Goal: Transaction & Acquisition: Purchase product/service

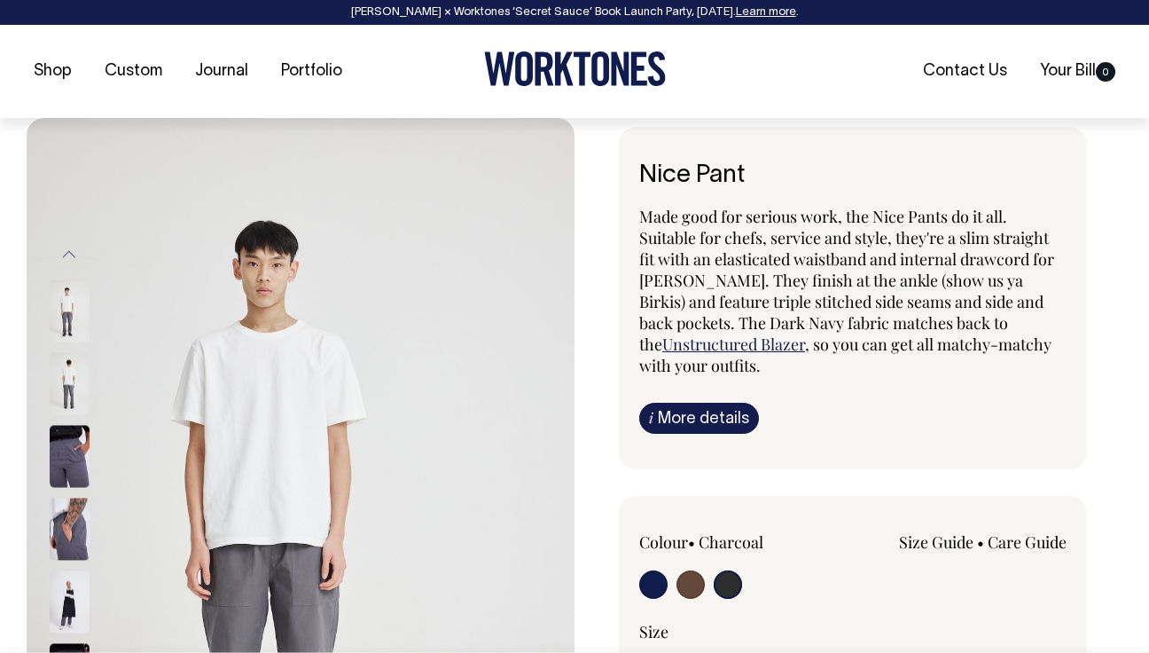
select select "Charcoal"
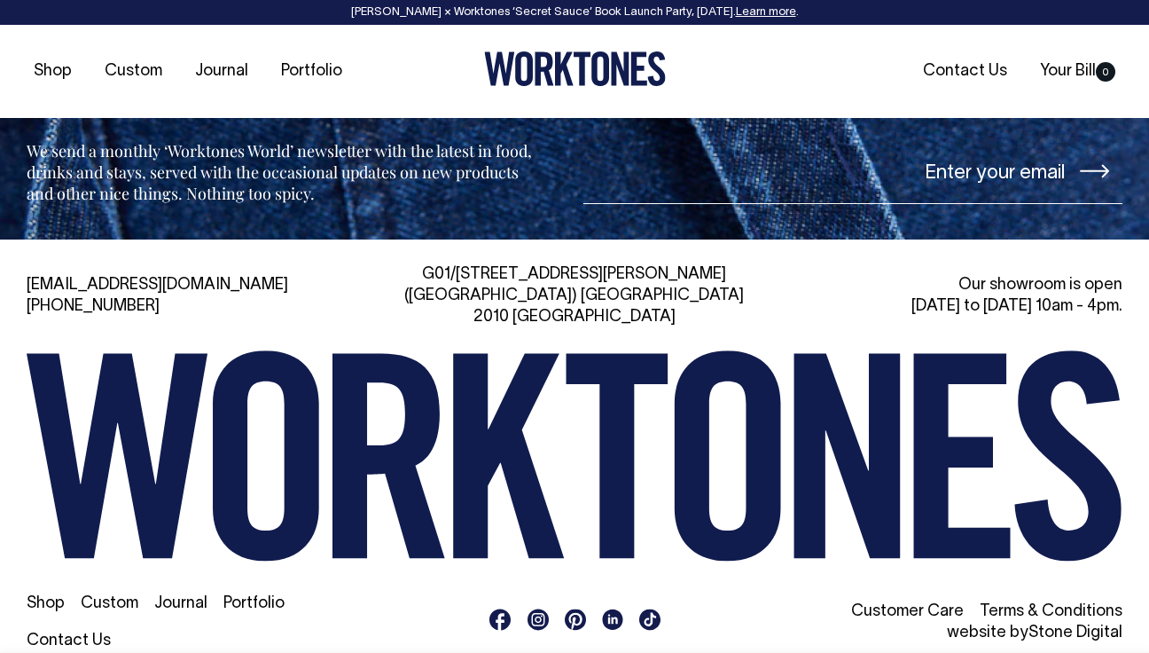
scroll to position [2846, 0]
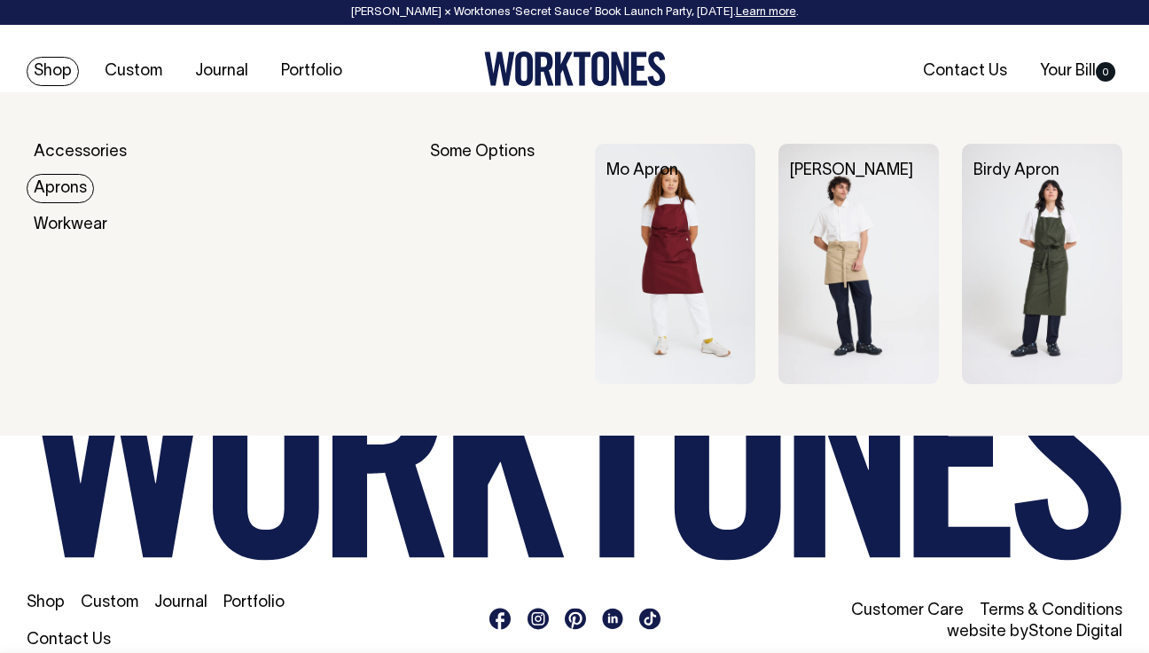
click at [70, 191] on link "Aprons" at bounding box center [60, 188] width 67 height 29
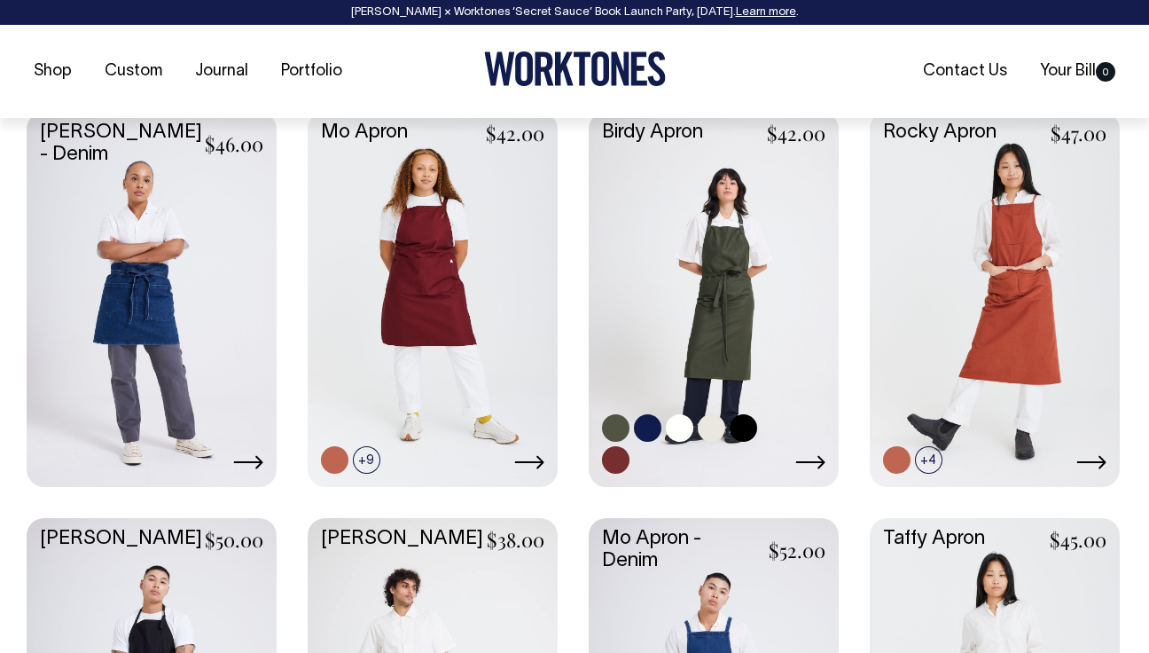
scroll to position [771, 0]
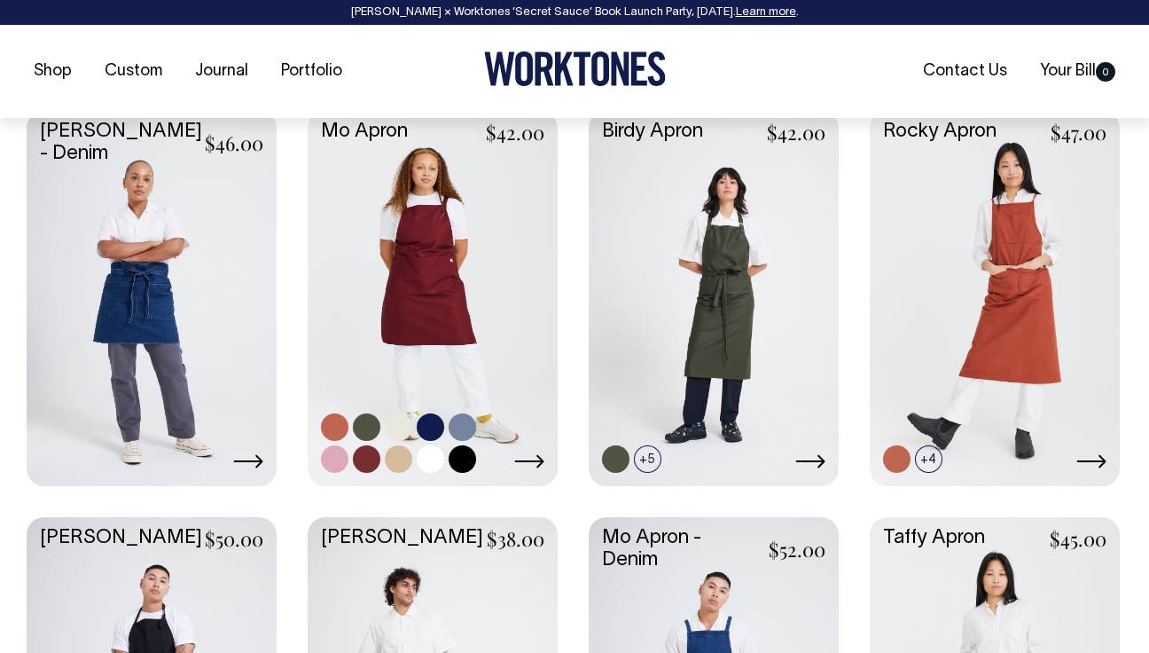
click at [535, 458] on icon at bounding box center [529, 461] width 30 height 14
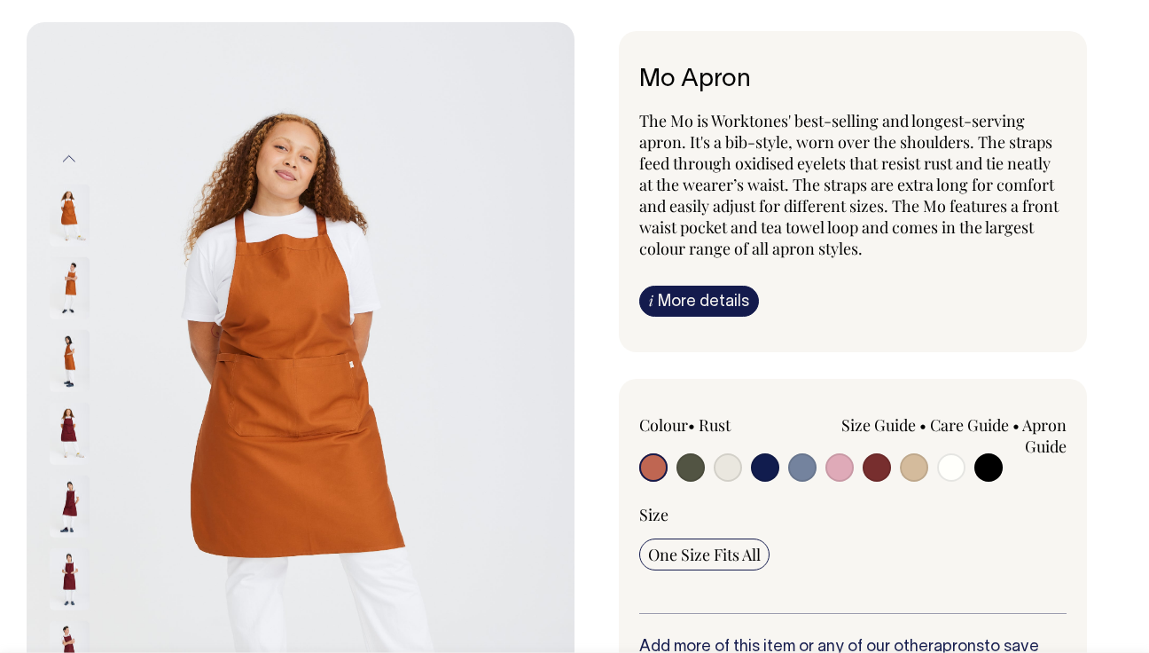
click at [804, 459] on input "radio" at bounding box center [802, 467] width 28 height 28
radio input "true"
select select "Blue/Grey"
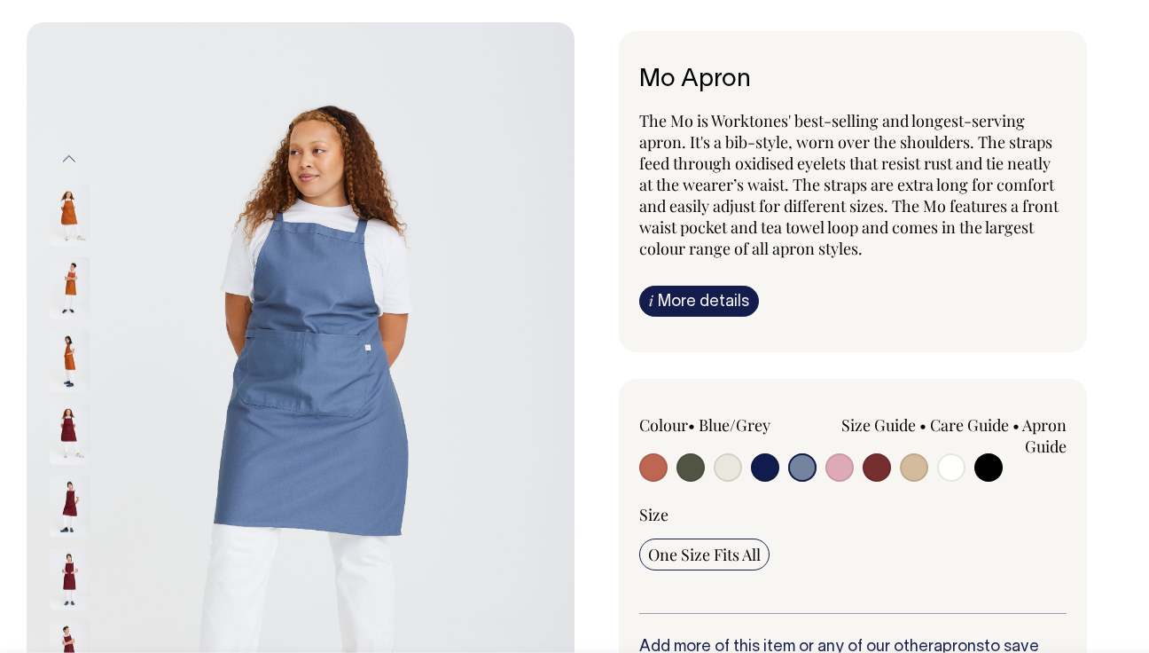
scroll to position [97, 0]
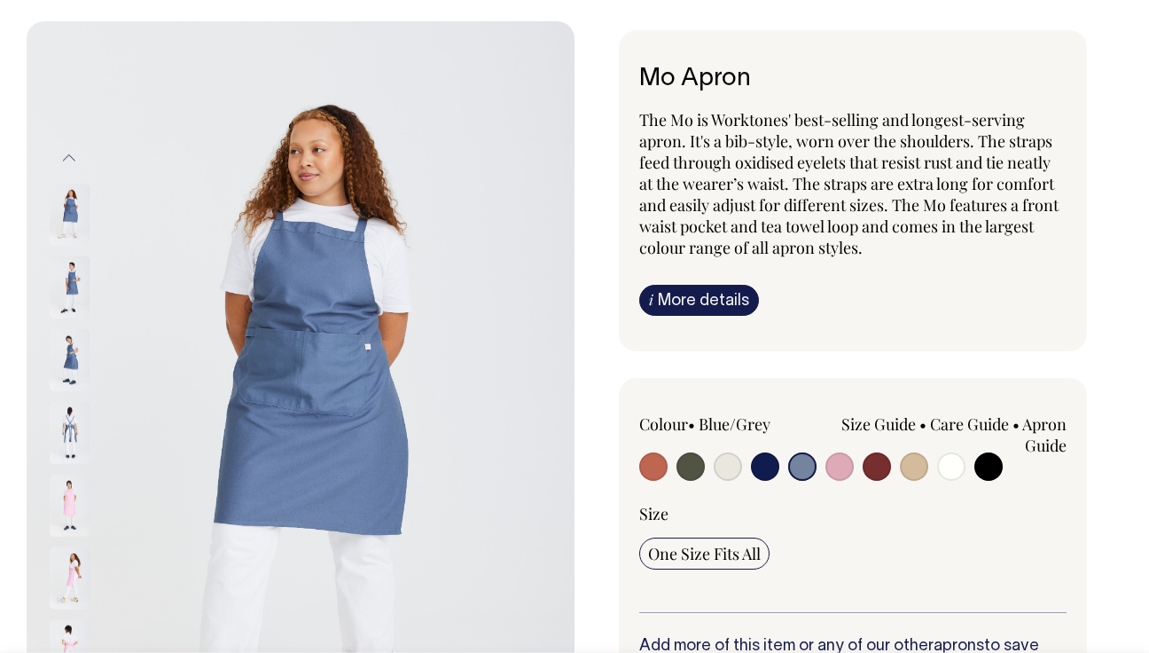
click at [880, 479] on input "radio" at bounding box center [877, 466] width 28 height 28
radio input "true"
select select "Burgundy"
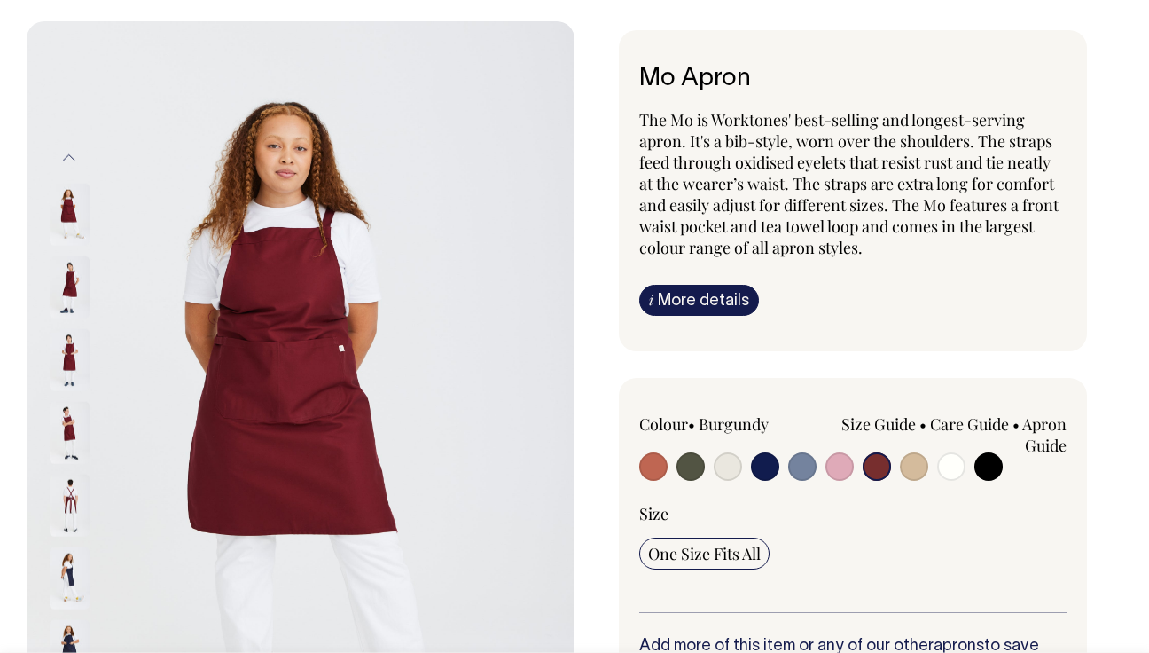
click at [654, 469] on input "radio" at bounding box center [653, 466] width 28 height 28
radio input "true"
select select "Rust"
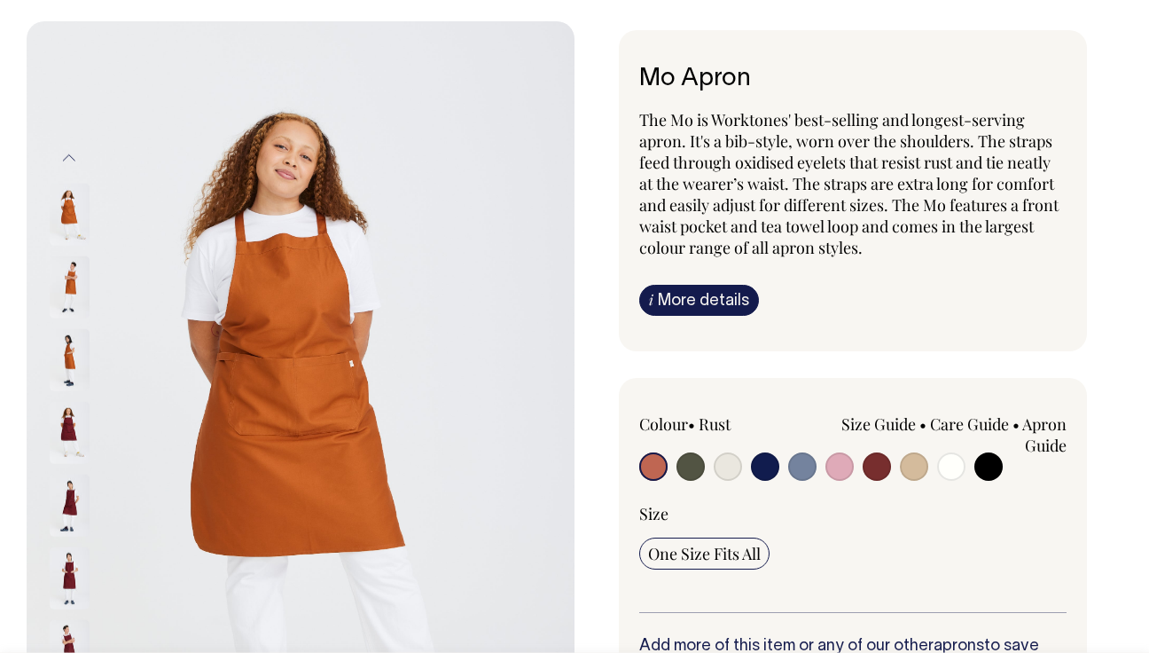
click at [684, 465] on input "radio" at bounding box center [690, 466] width 28 height 28
radio input "true"
select select "Olive"
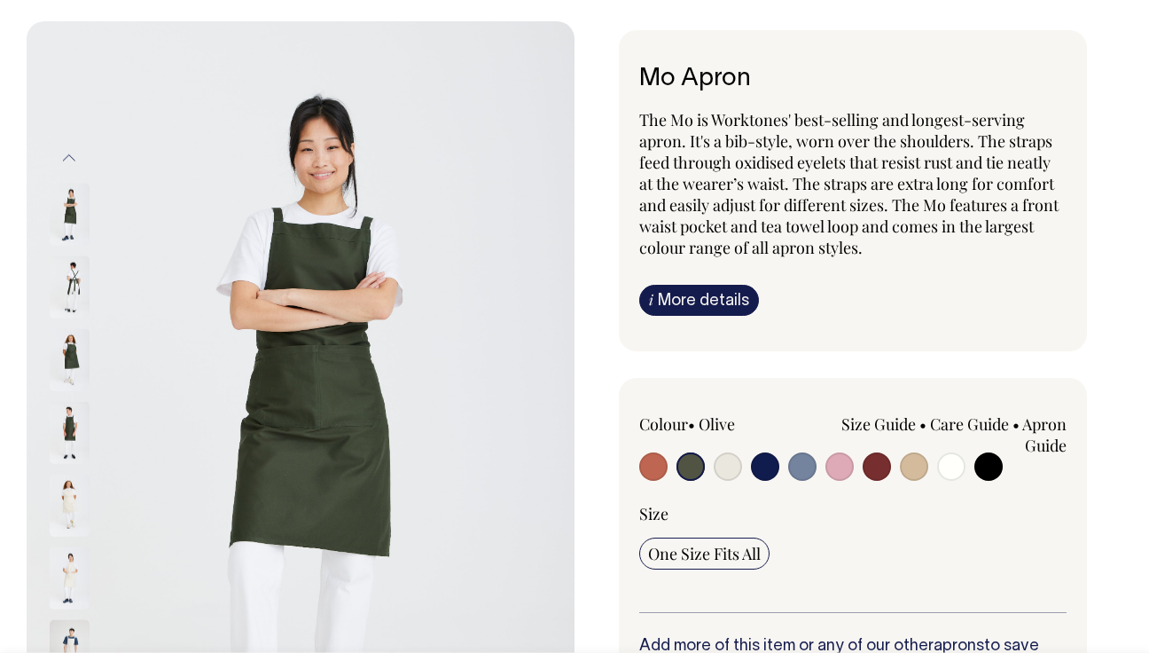
click at [726, 470] on input "radio" at bounding box center [728, 466] width 28 height 28
radio input "true"
select select "Natural"
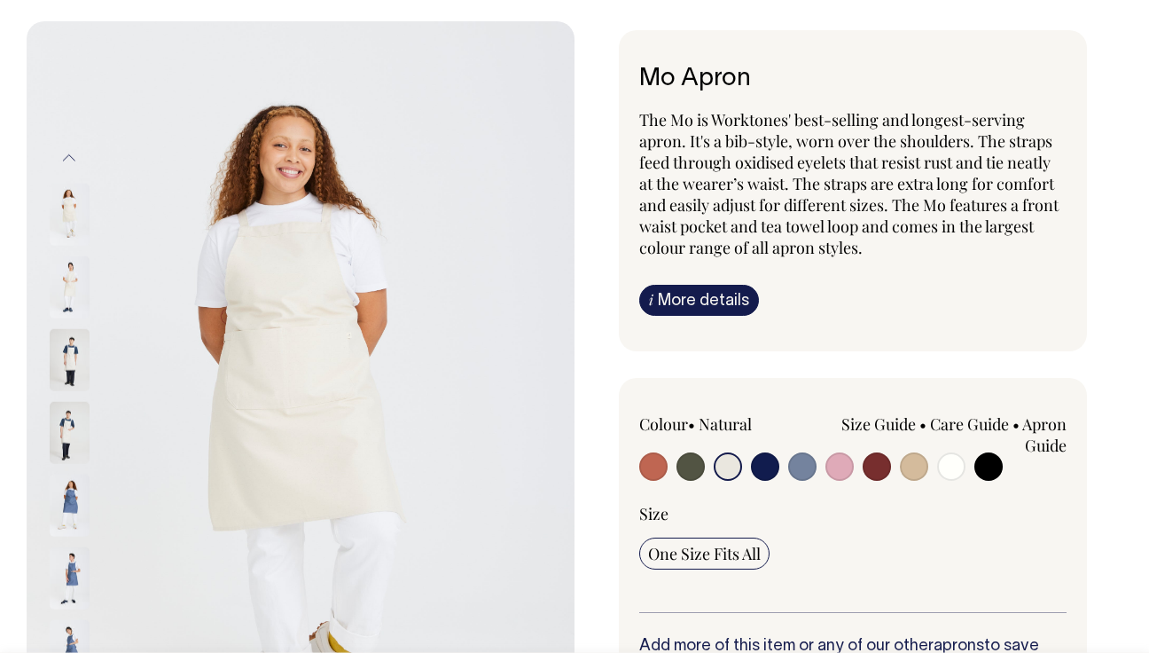
click at [757, 467] on input "radio" at bounding box center [765, 466] width 28 height 28
radio input "true"
select select "Dark Navy"
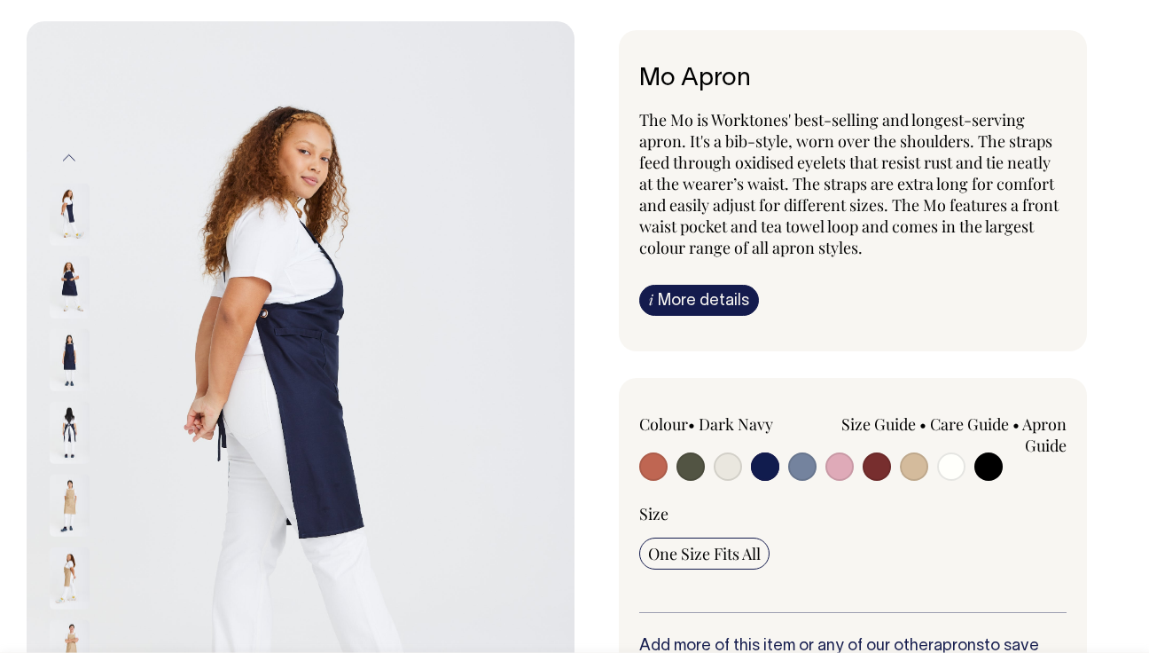
click at [81, 353] on img at bounding box center [70, 359] width 40 height 62
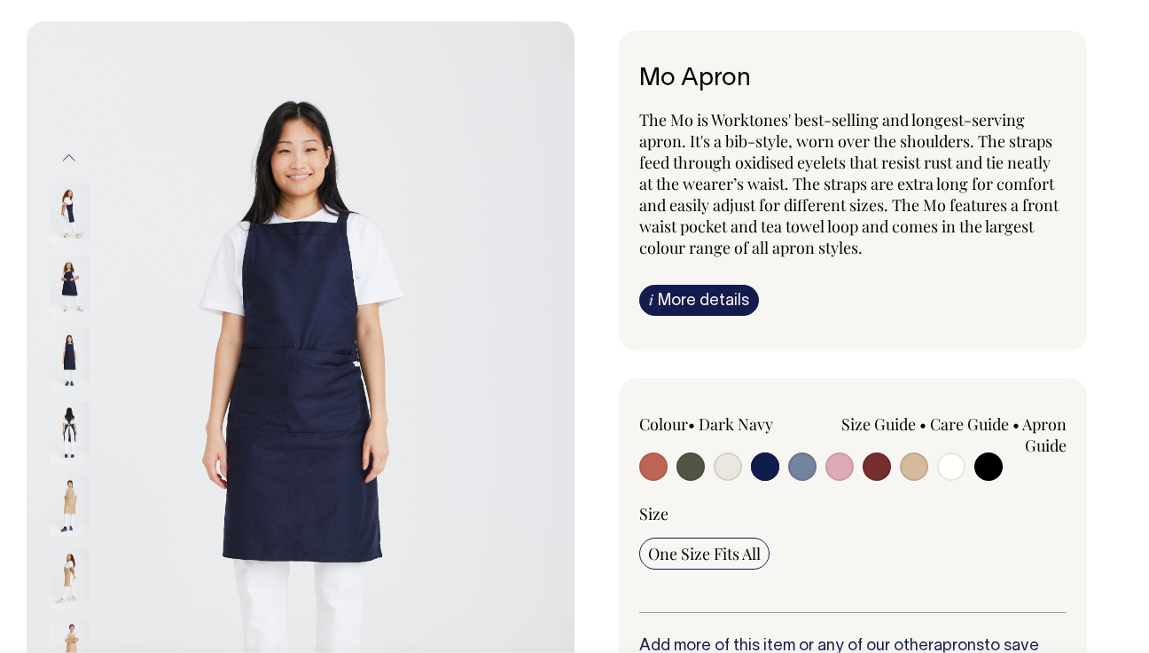
click at [66, 356] on img at bounding box center [70, 359] width 40 height 62
click at [70, 294] on img at bounding box center [70, 286] width 40 height 62
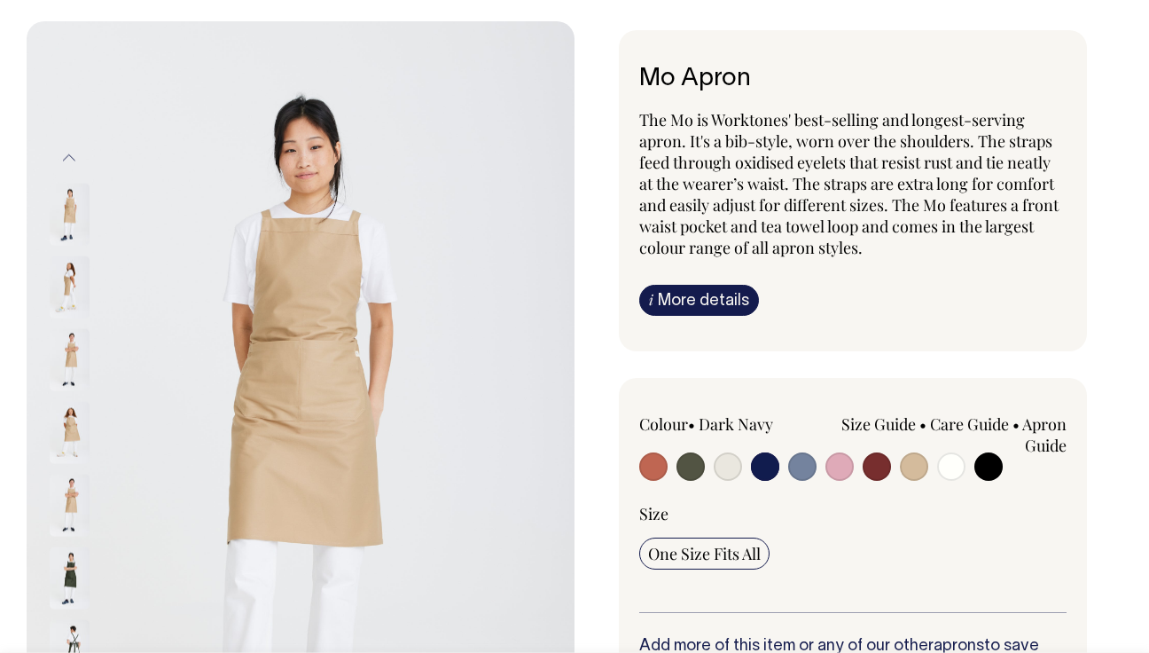
click at [797, 472] on input "radio" at bounding box center [802, 466] width 28 height 28
radio input "true"
select select "Blue/Grey"
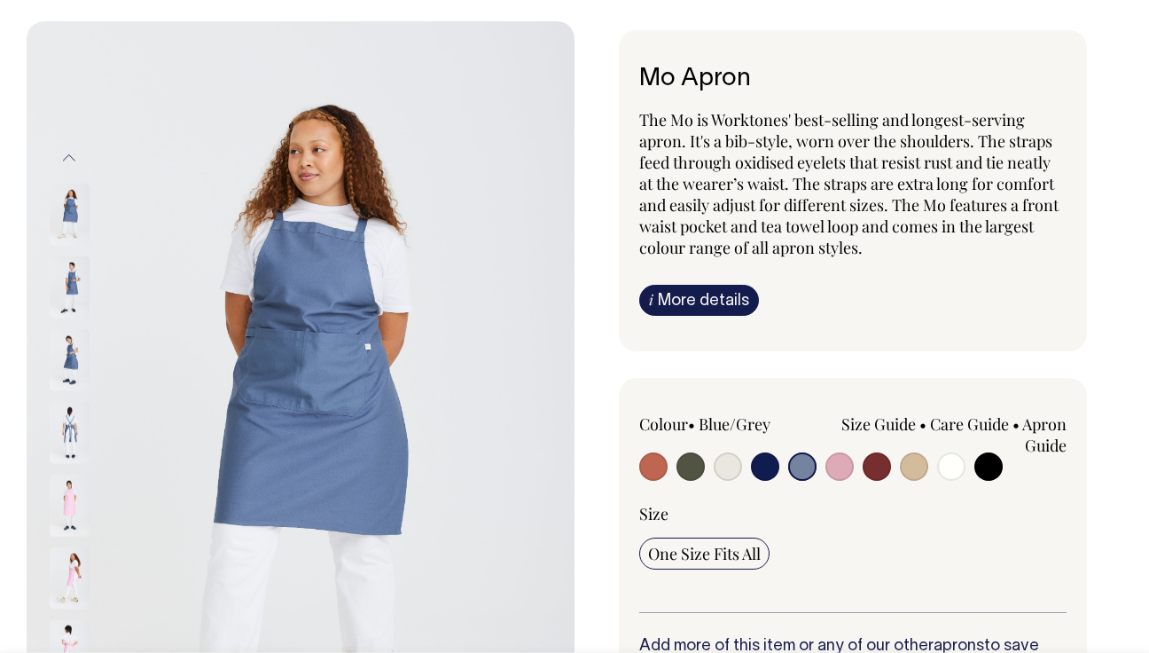
click at [841, 465] on input "radio" at bounding box center [839, 466] width 28 height 28
radio input "true"
select select "Pink"
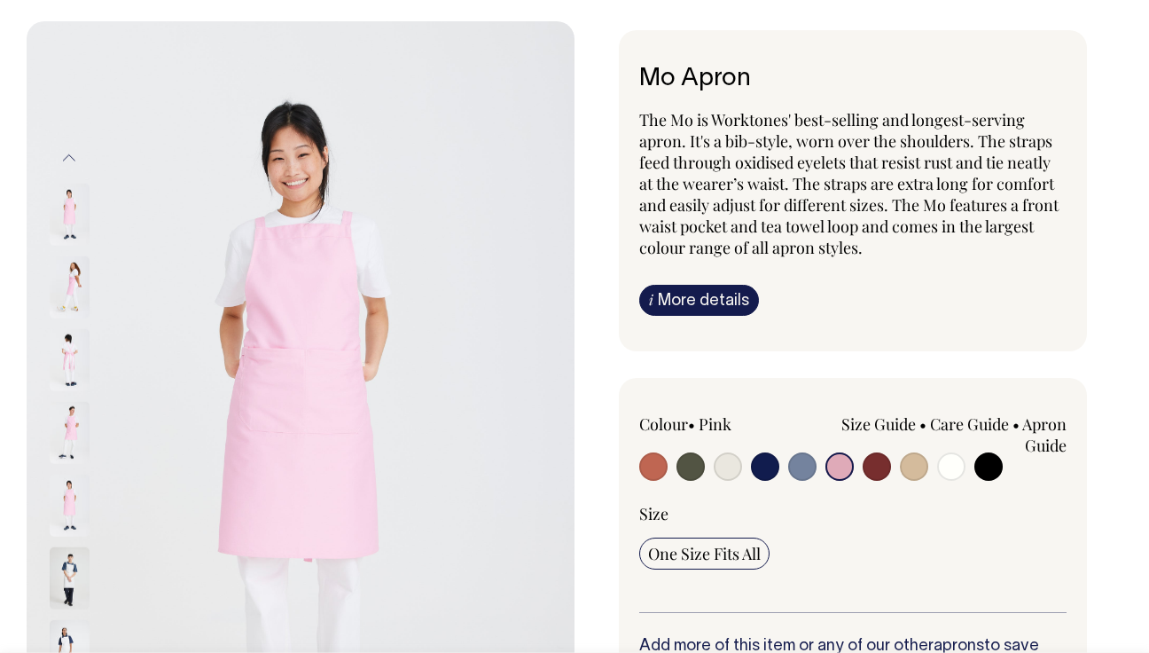
click at [878, 465] on input "radio" at bounding box center [877, 466] width 28 height 28
radio input "true"
select select "Burgundy"
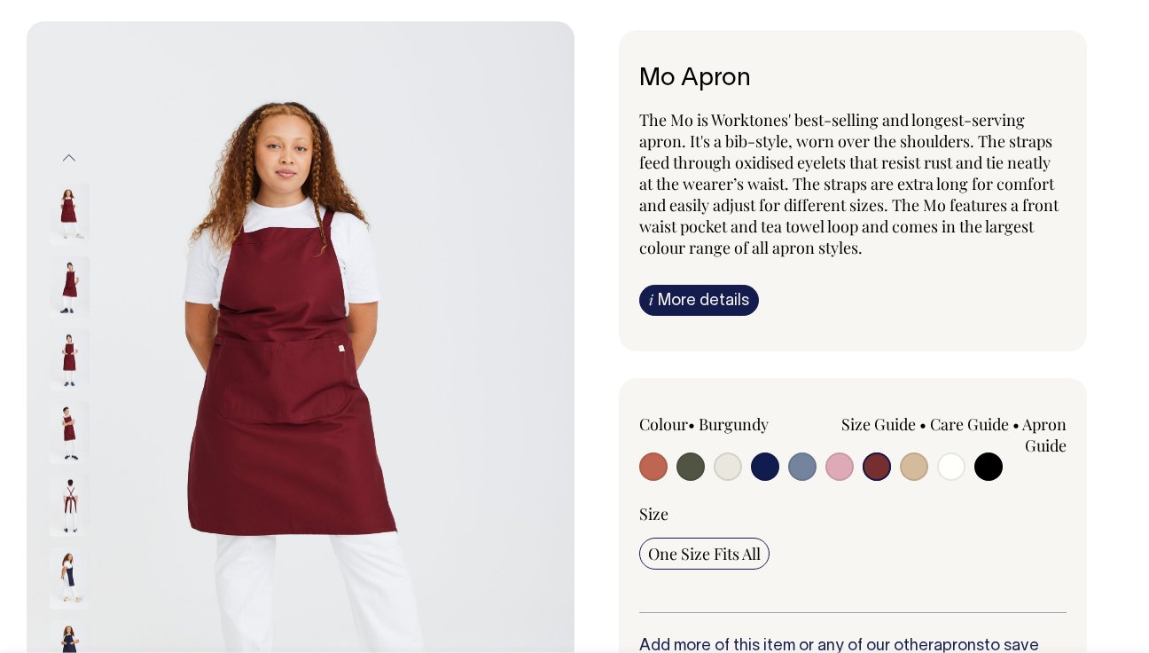
click at [918, 471] on input "radio" at bounding box center [914, 466] width 28 height 28
radio input "true"
select select "Khaki"
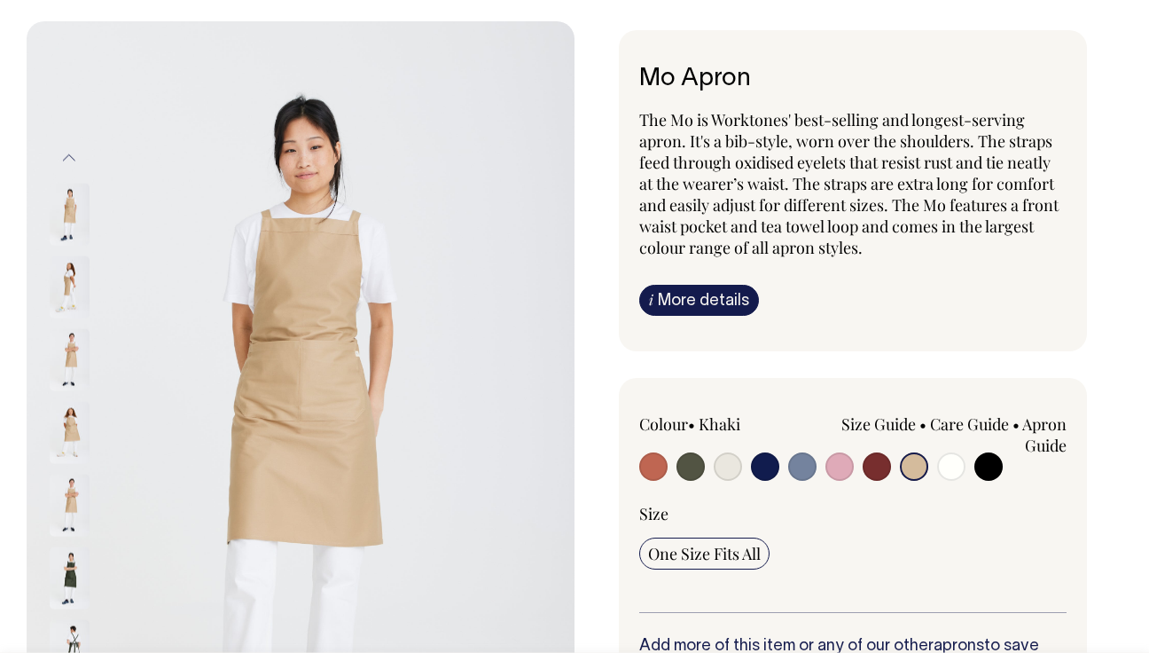
click at [948, 470] on input "radio" at bounding box center [951, 466] width 28 height 28
radio input "true"
select select "Off-White"
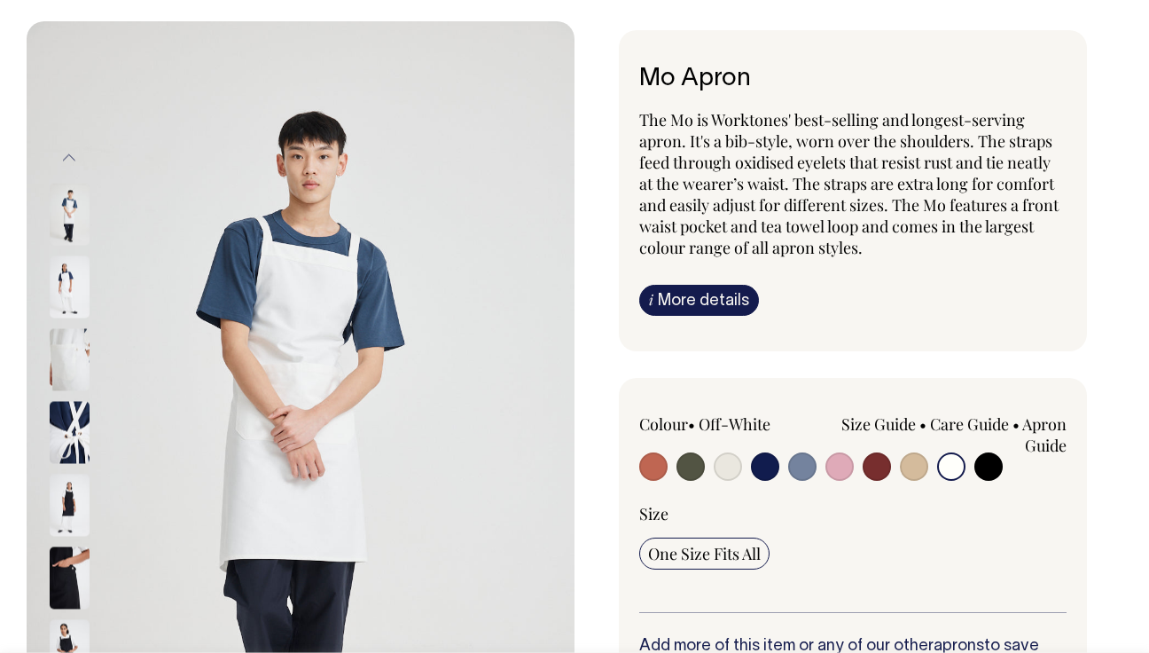
click at [996, 465] on input "radio" at bounding box center [988, 466] width 28 height 28
radio input "true"
select select "Black"
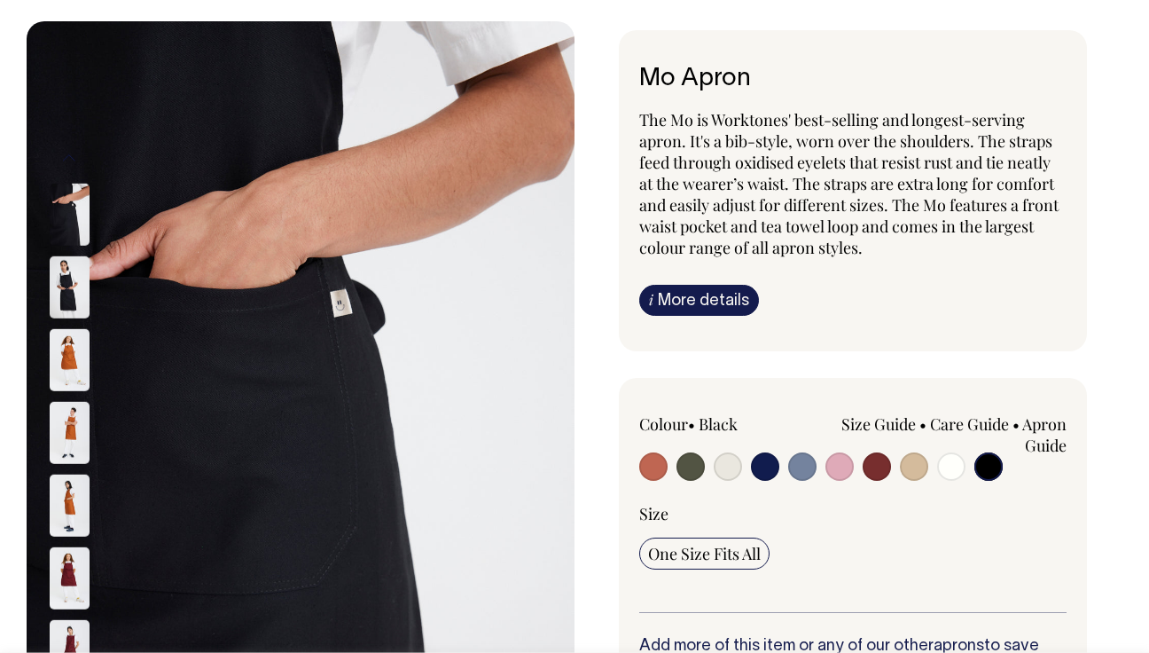
click at [884, 471] on input "radio" at bounding box center [877, 466] width 28 height 28
radio input "true"
select select "Burgundy"
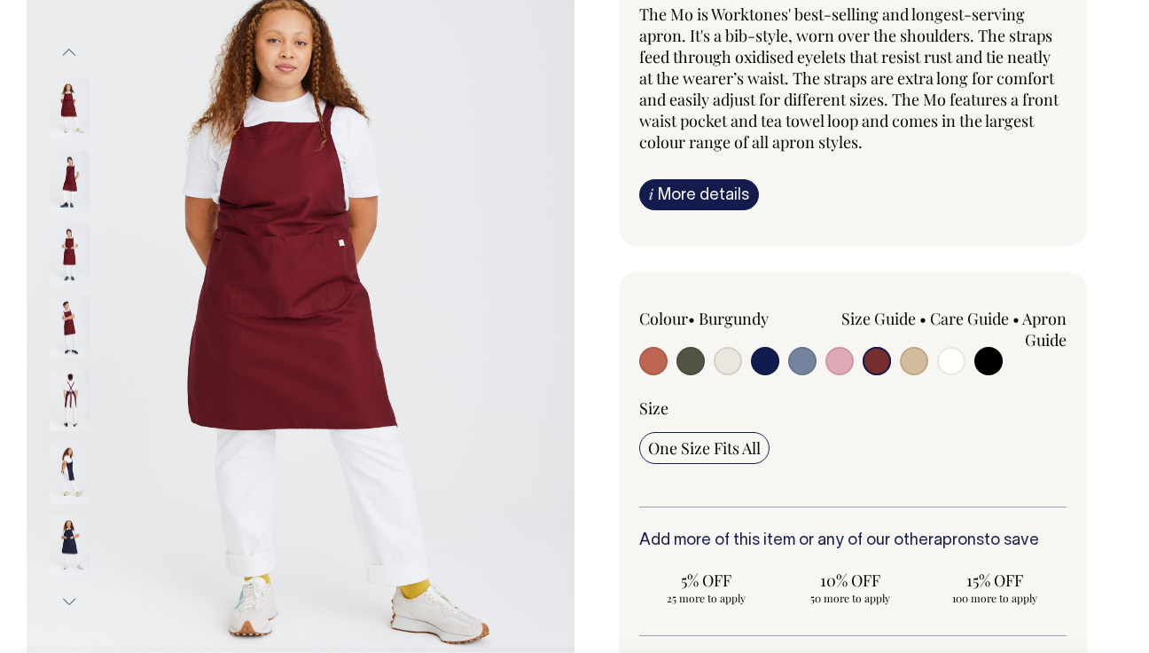
scroll to position [202, 0]
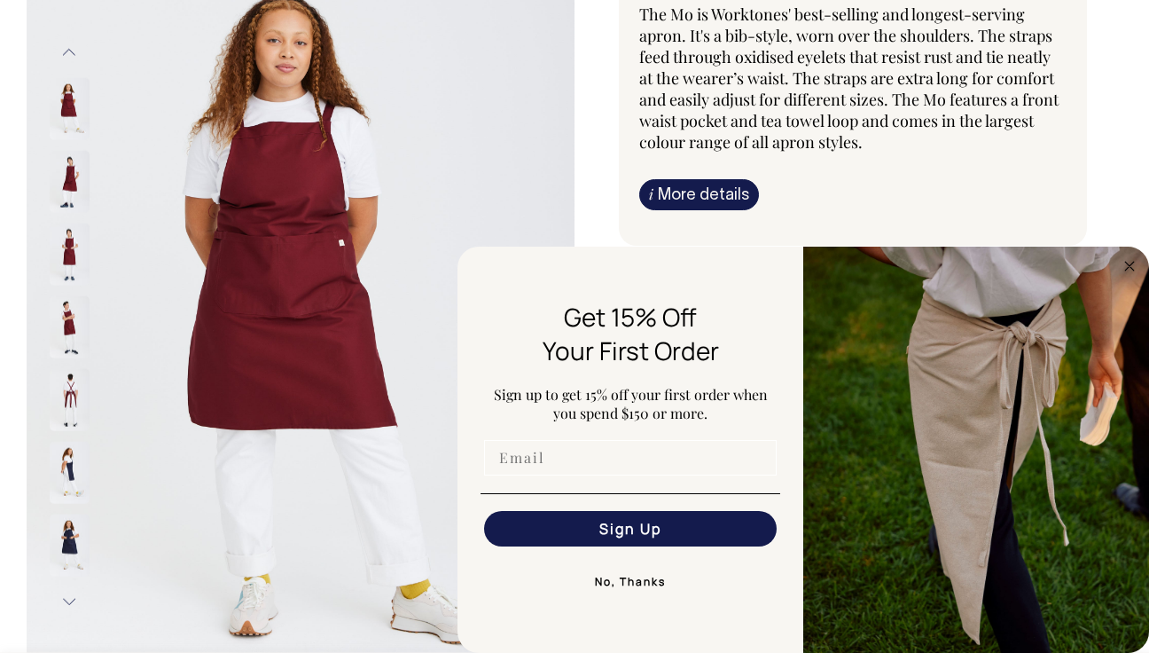
click at [526, 474] on input "Email" at bounding box center [630, 457] width 293 height 35
type input "Lilliashutch@gmail.com"
click at [639, 534] on button "Sign Up" at bounding box center [630, 528] width 293 height 35
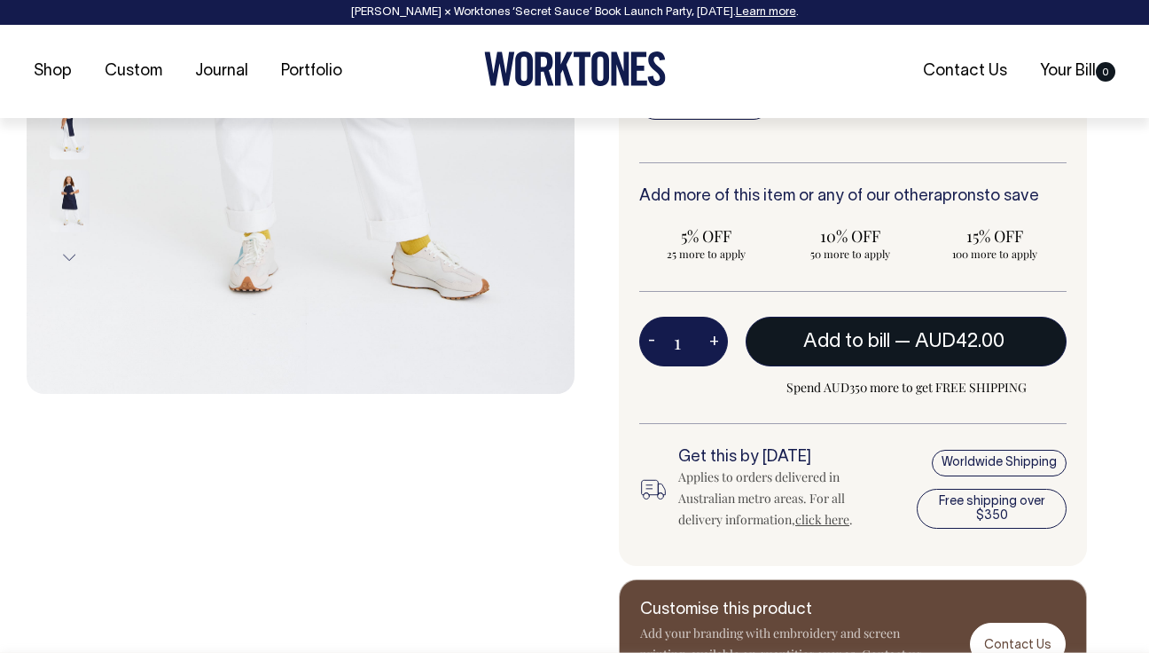
scroll to position [547, 0]
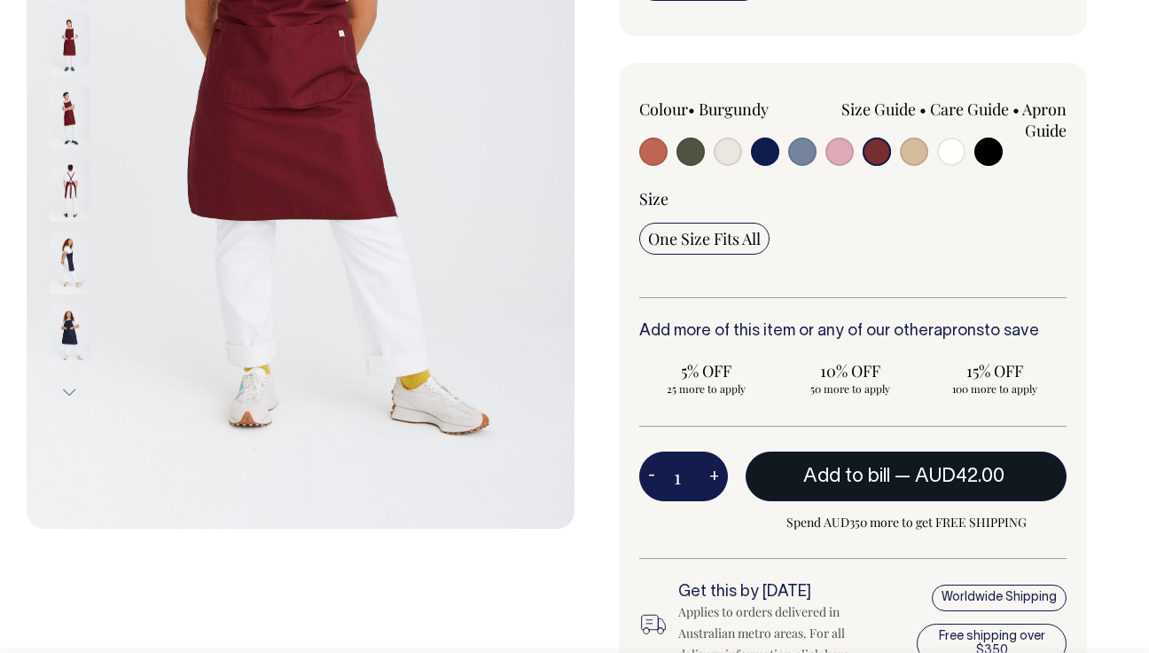
click at [918, 477] on span "AUD42.00" at bounding box center [960, 476] width 90 height 18
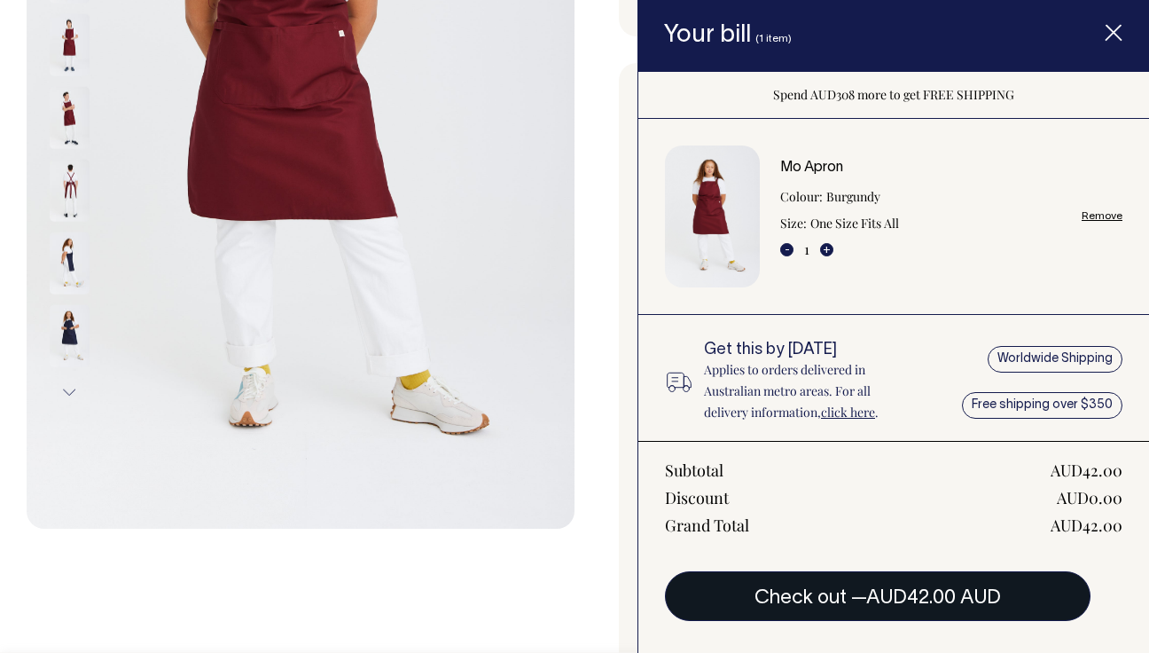
click at [881, 595] on span "AUD42.00 AUD" at bounding box center [933, 598] width 135 height 18
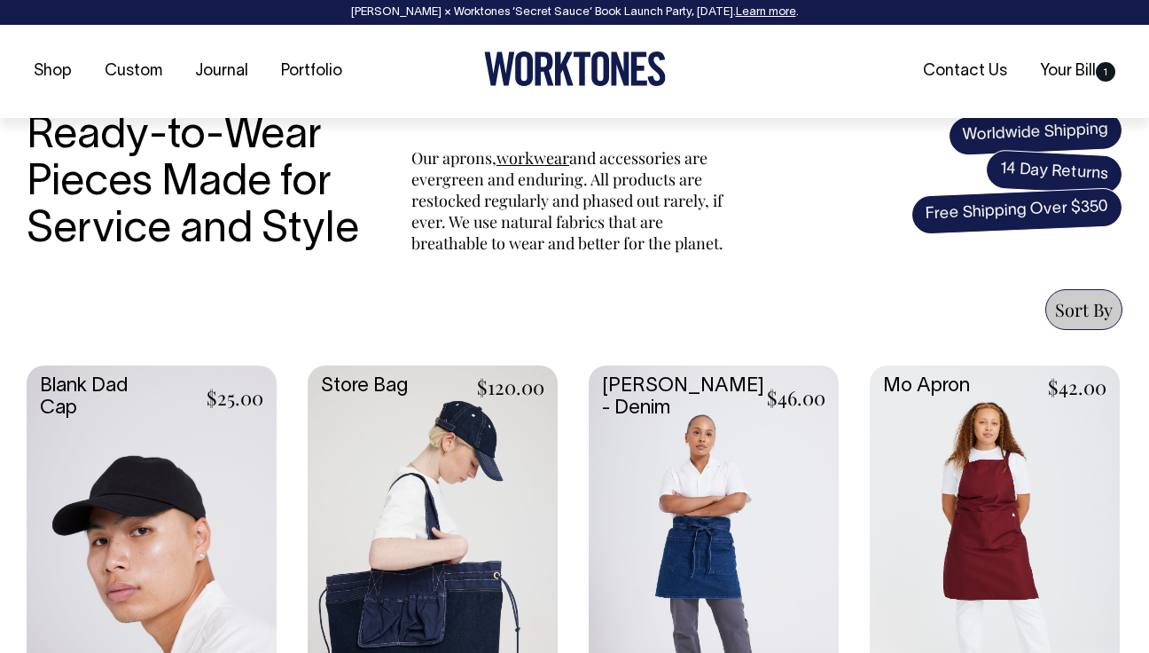
scroll to position [518, 0]
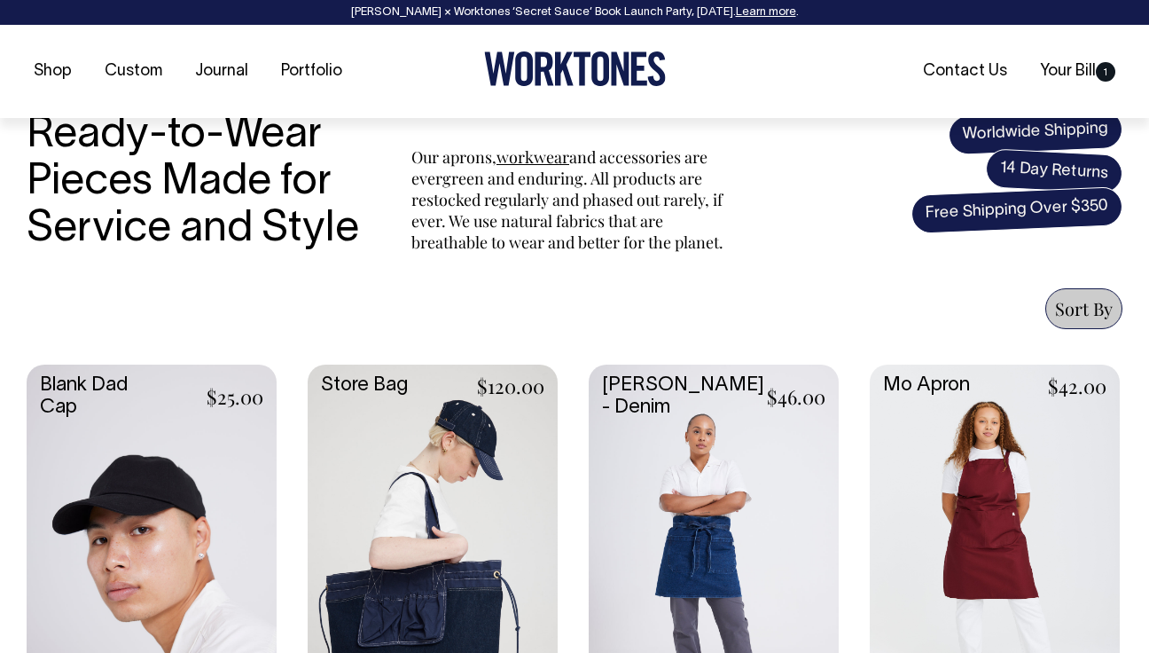
click at [679, 12] on div "Rosheen Kaul × Worktones ‘Secret Sauce’ Book Launch Party, 10 September. Learn …" at bounding box center [575, 12] width 1114 height 12
click at [530, 7] on div "Rosheen Kaul × Worktones ‘Secret Sauce’ Book Launch Party, 10 September. Learn …" at bounding box center [575, 12] width 1114 height 12
click at [762, 16] on link "Learn more" at bounding box center [766, 12] width 60 height 11
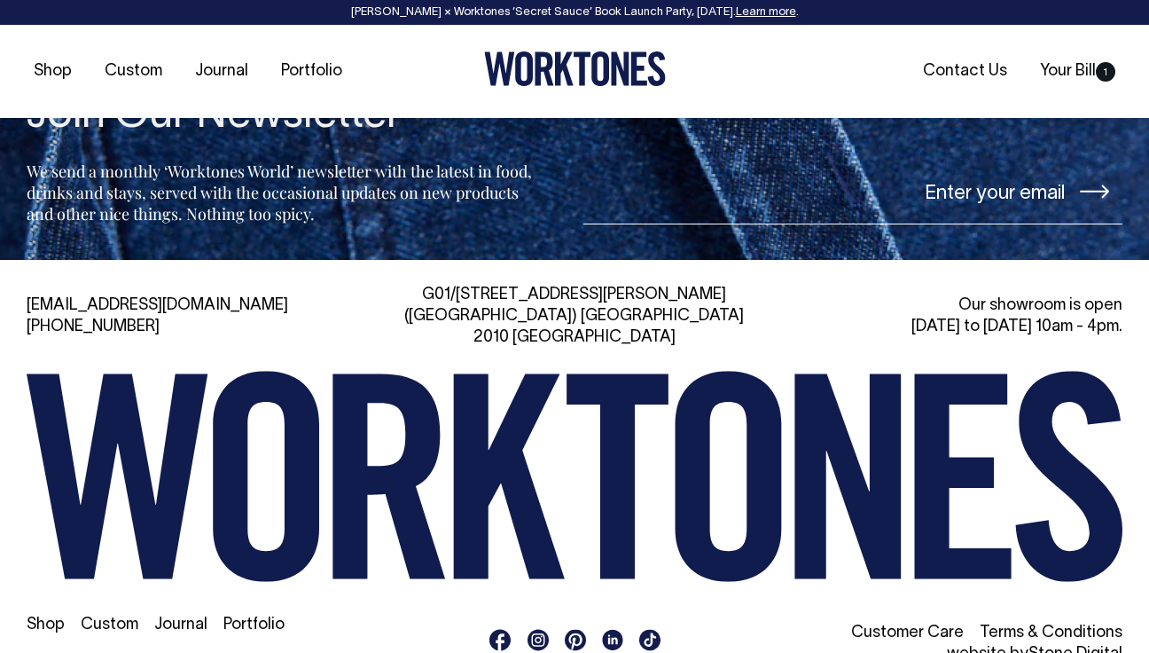
scroll to position [3796, 0]
